Goal: Information Seeking & Learning: Understand process/instructions

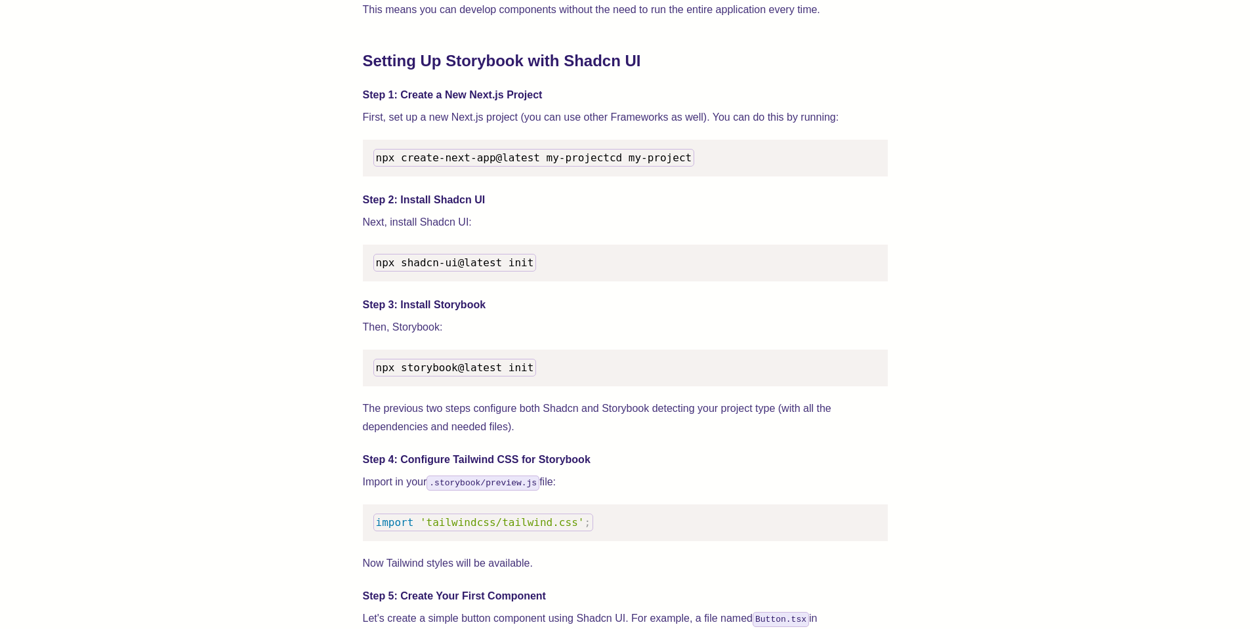
scroll to position [1260, 0]
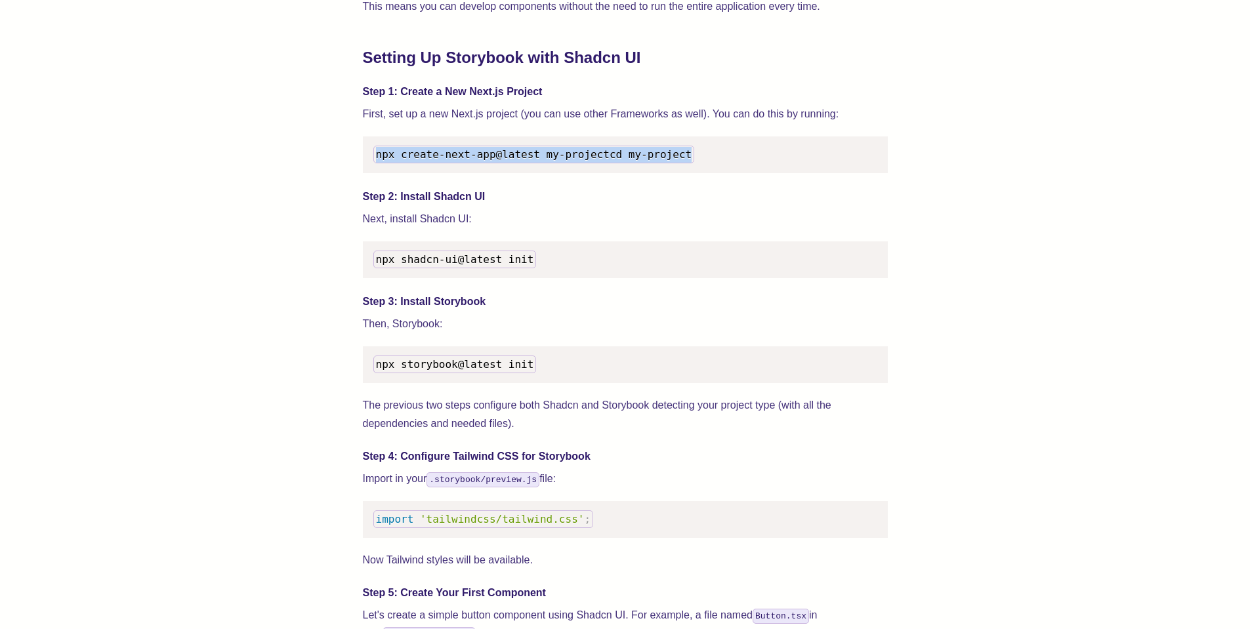
drag, startPoint x: 373, startPoint y: 245, endPoint x: 461, endPoint y: 270, distance: 91.4
click at [470, 173] on pre "npx create-next-app@latest my-project cd my-project" at bounding box center [625, 154] width 525 height 37
copy code "npx create-next-app@latest my-project cd my-project"
drag, startPoint x: 377, startPoint y: 245, endPoint x: 558, endPoint y: 251, distance: 181.2
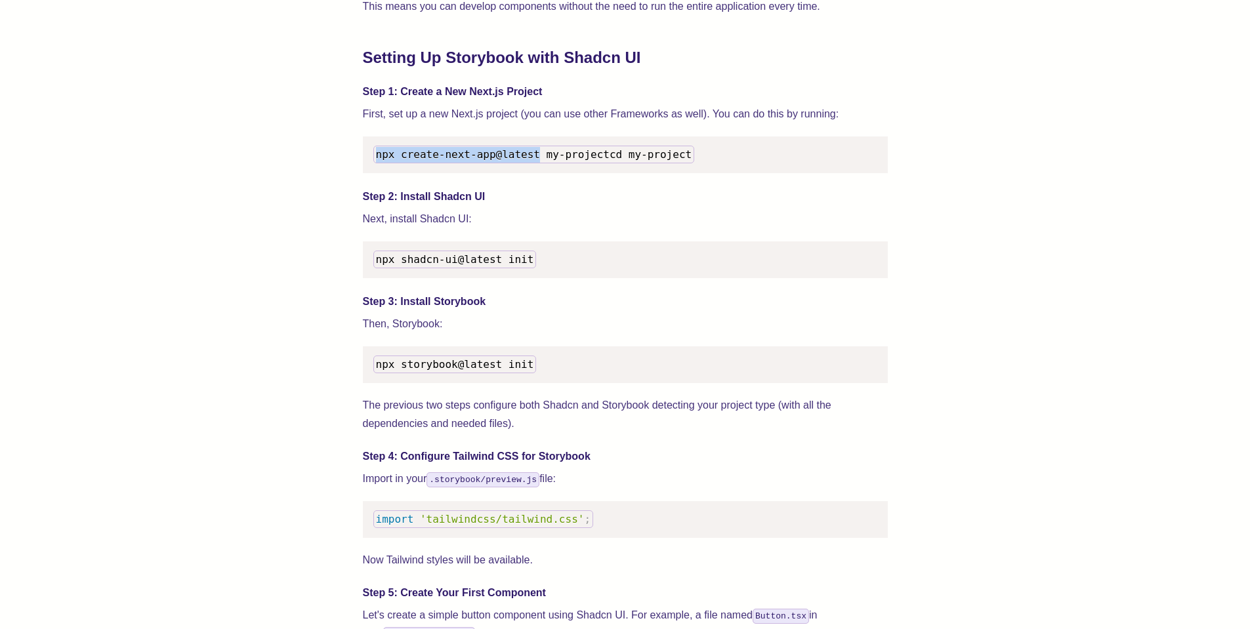
click at [560, 161] on span "npx create-next-app@latest my-project" at bounding box center [493, 154] width 234 height 12
copy span "npx create-next-app@latest"
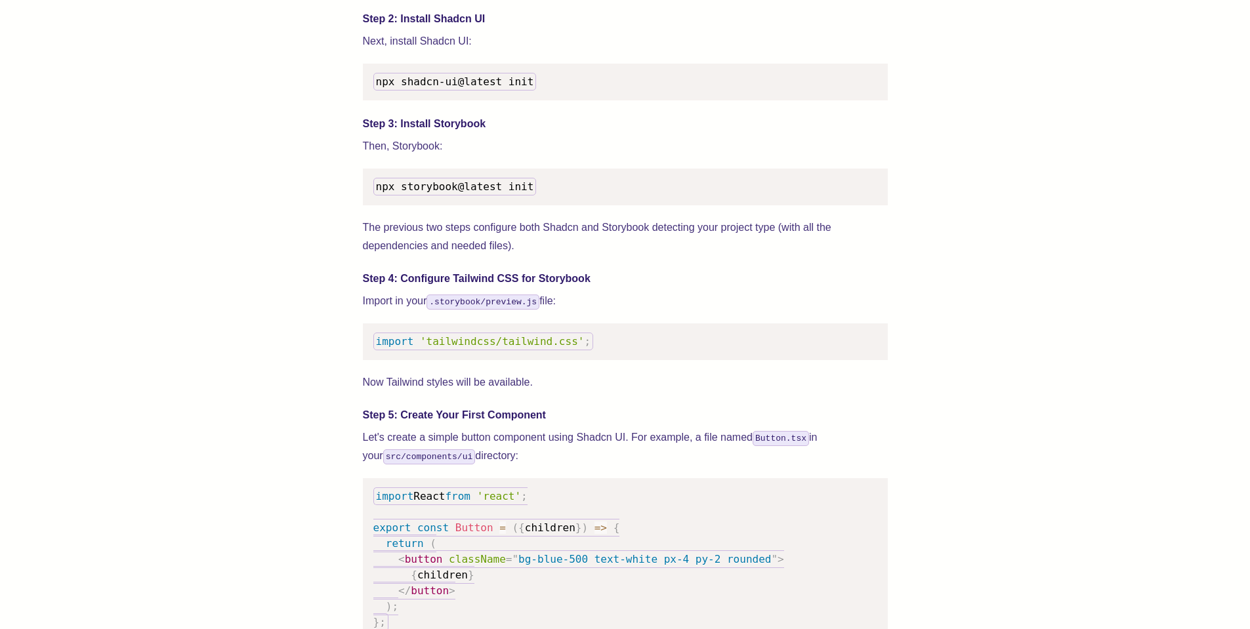
scroll to position [1339, 0]
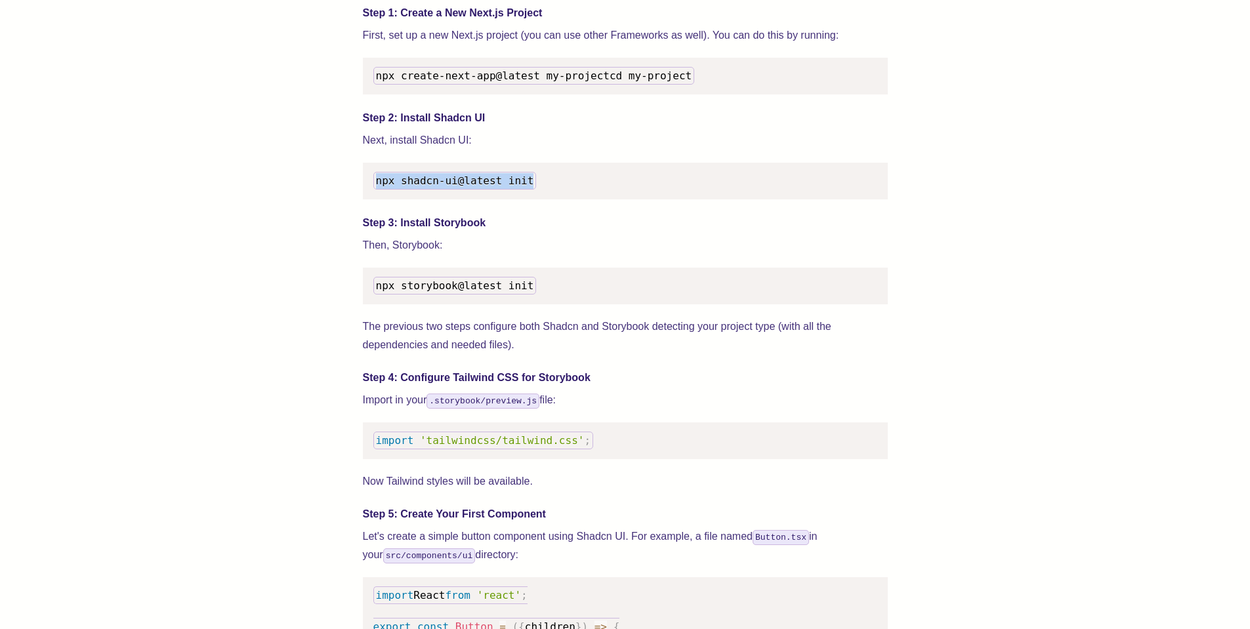
drag, startPoint x: 373, startPoint y: 306, endPoint x: 556, endPoint y: 304, distance: 183.1
click at [556, 199] on pre "npx shadcn-ui@latest init" at bounding box center [625, 181] width 525 height 37
copy span "npx shadcn-ui@latest init"
drag, startPoint x: 386, startPoint y: 423, endPoint x: 558, endPoint y: 424, distance: 171.9
click at [558, 304] on pre "npx storybook@latest init" at bounding box center [625, 286] width 525 height 37
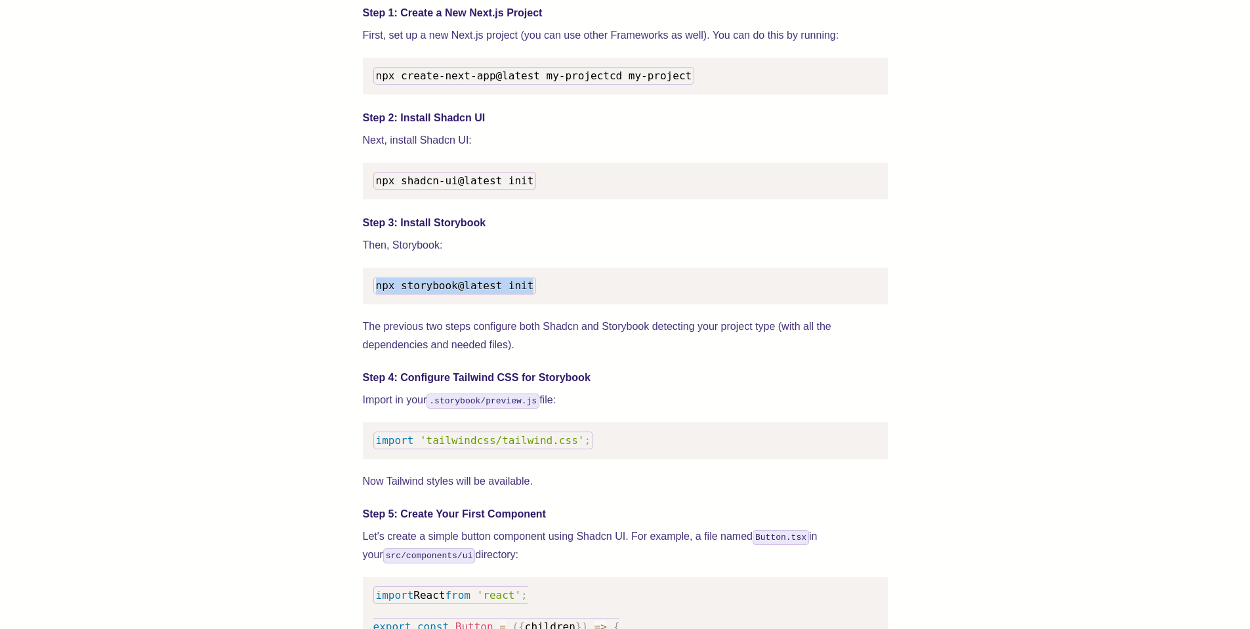
copy span "npx storybook@latest init"
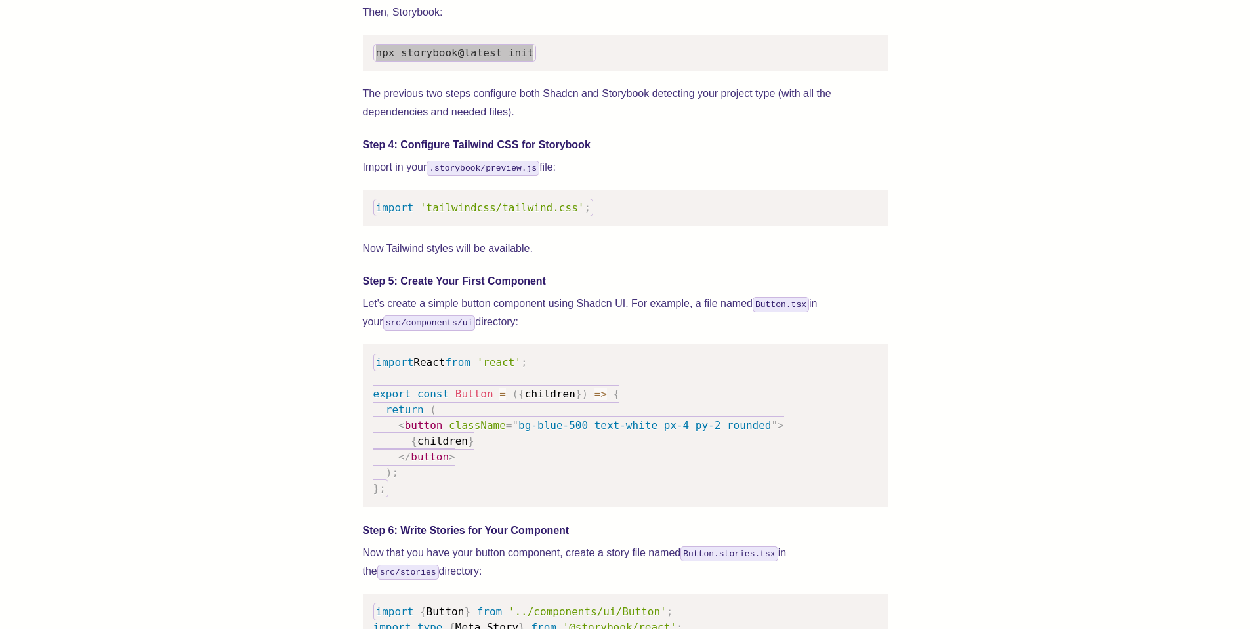
scroll to position [1575, 0]
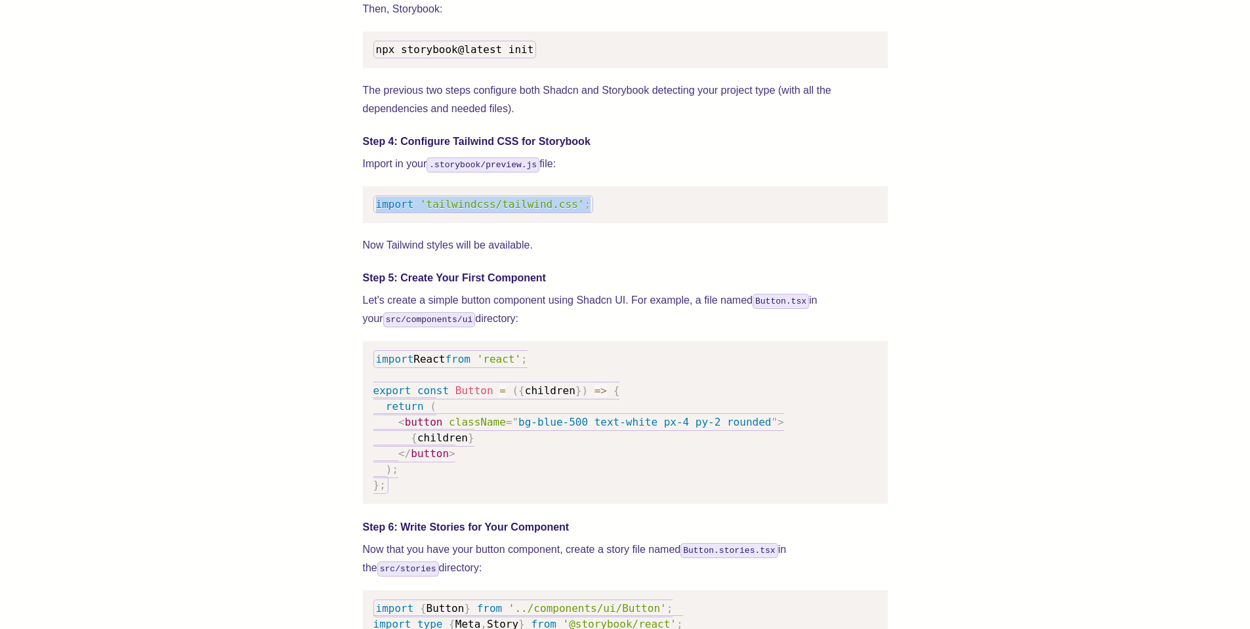
drag, startPoint x: 384, startPoint y: 362, endPoint x: 623, endPoint y: 360, distance: 239.5
click at [623, 223] on pre "import 'tailwindcss/tailwind.css' ;" at bounding box center [625, 204] width 525 height 37
copy code "import 'tailwindcss/tailwind.css' ;"
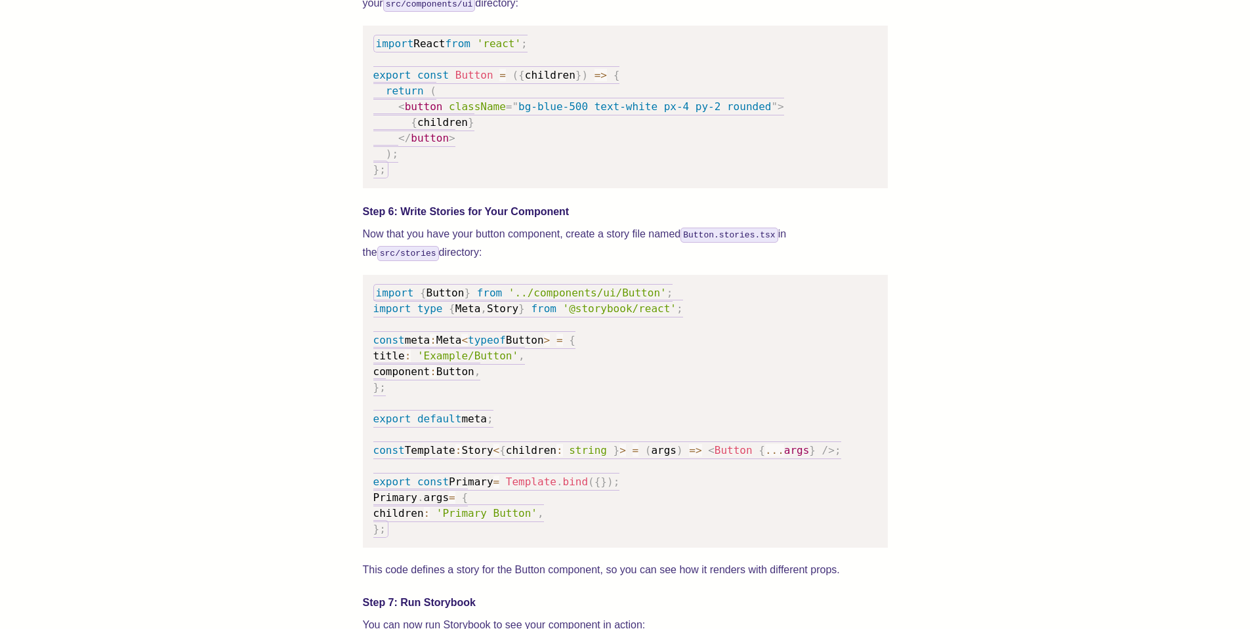
scroll to position [1890, 0]
click at [631, 189] on pre "import React from 'react' ; export const Button = ( { children } ) => { return …" at bounding box center [625, 107] width 525 height 163
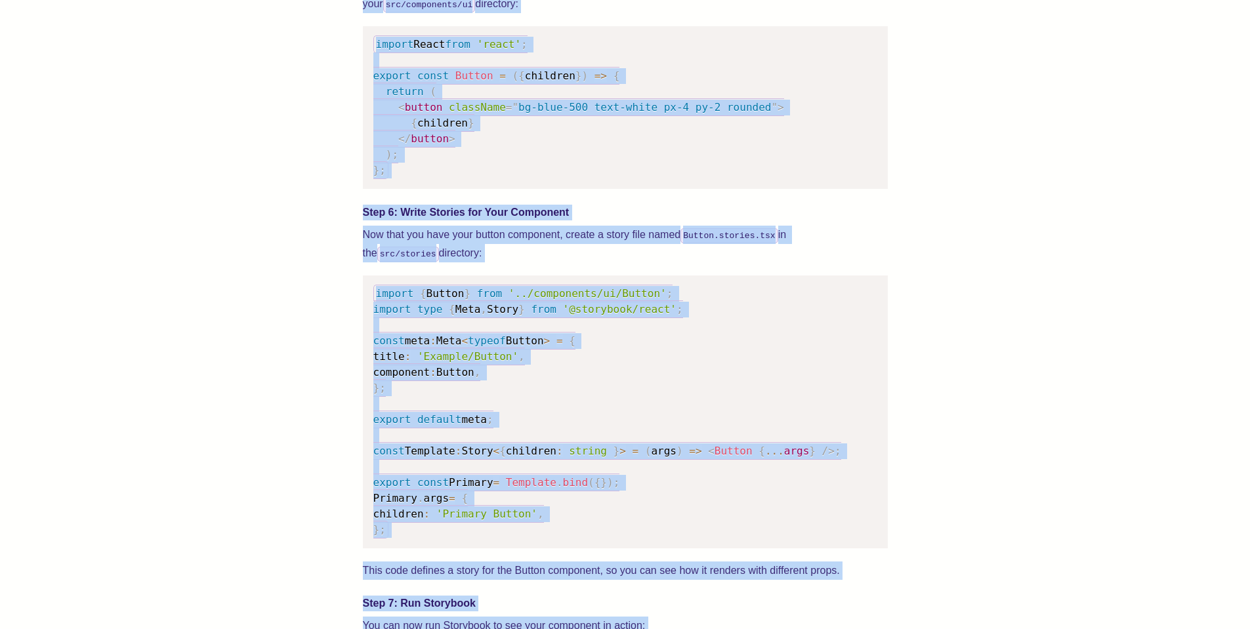
click at [631, 189] on pre "import React from 'react' ; export const Button = ( { children } ) => { return …" at bounding box center [625, 107] width 525 height 163
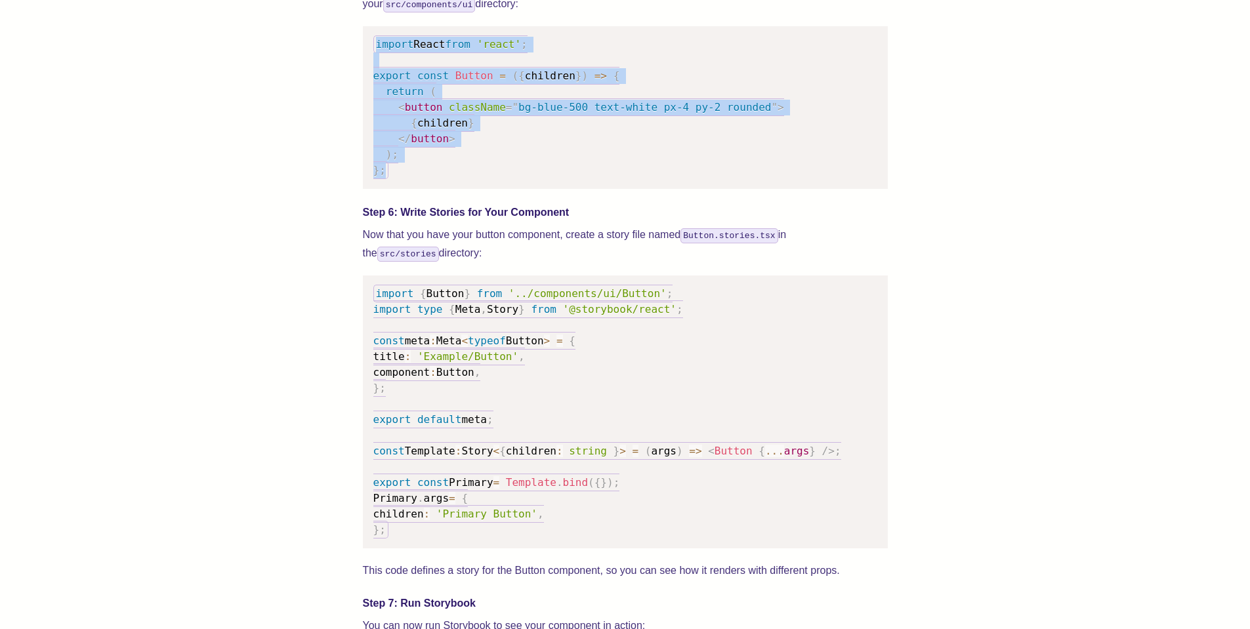
drag, startPoint x: 379, startPoint y: 219, endPoint x: 486, endPoint y: 369, distance: 185.0
click at [486, 189] on pre "import React from 'react' ; export const Button = ( { children } ) => { return …" at bounding box center [625, 107] width 525 height 163
copy code "import React from 'react' ; export const Button = ( { children } ) => { return …"
click at [1195, 256] on div "We wrote this guide to show you how to set up both Shadcn UI and Storybook to c…" at bounding box center [624, 260] width 1145 height 3318
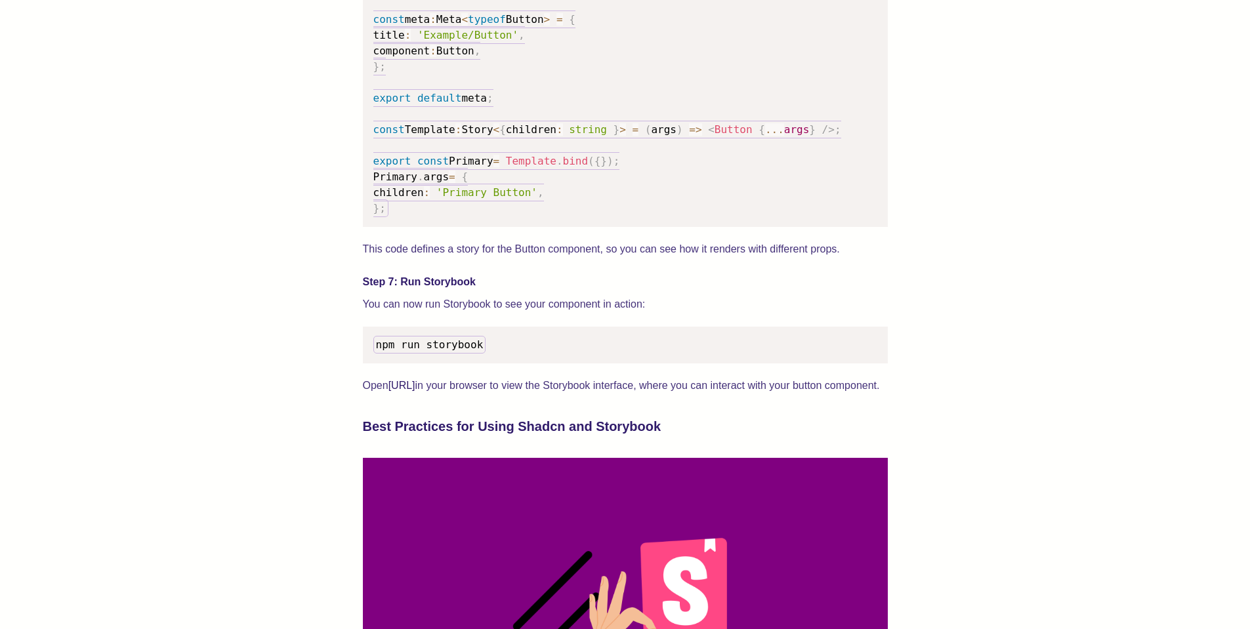
scroll to position [2020, 0]
